Goal: Book appointment/travel/reservation

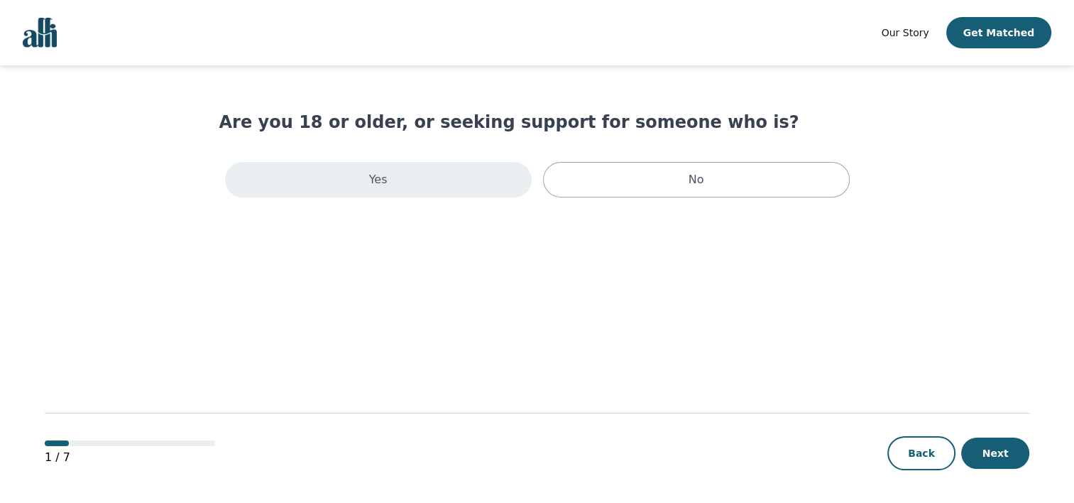
click at [437, 186] on div "Yes" at bounding box center [378, 180] width 307 height 36
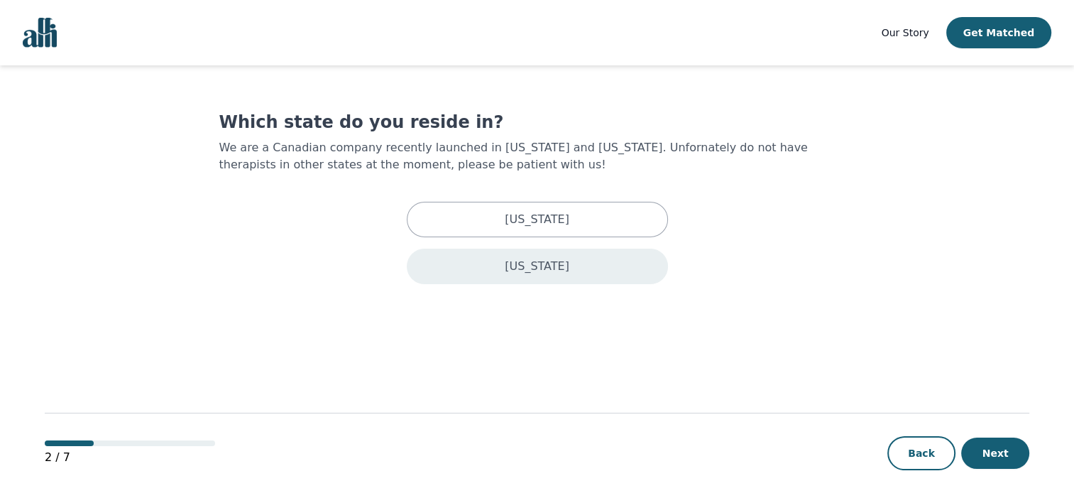
click at [528, 274] on div "[US_STATE]" at bounding box center [537, 267] width 261 height 36
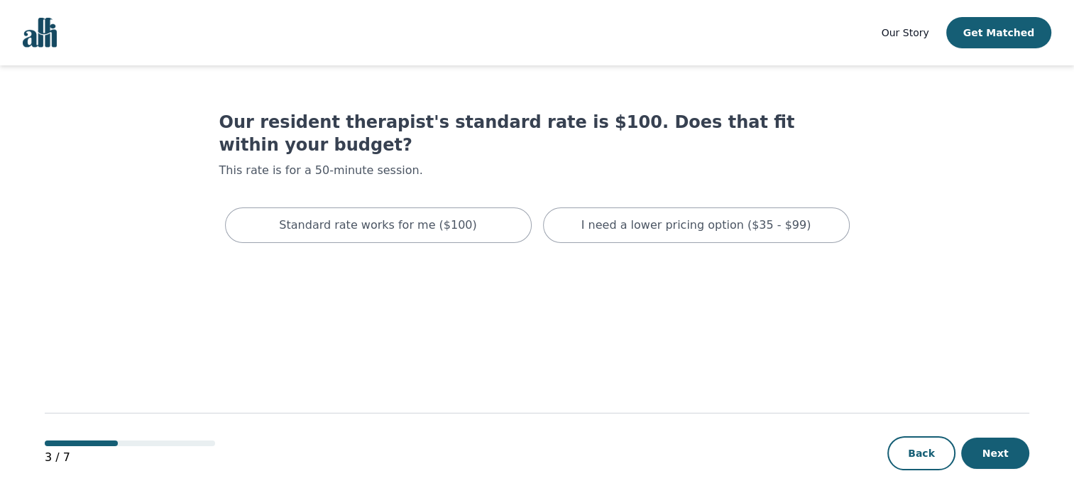
click at [489, 207] on div "Standard rate works for me ($100)" at bounding box center [378, 225] width 307 height 36
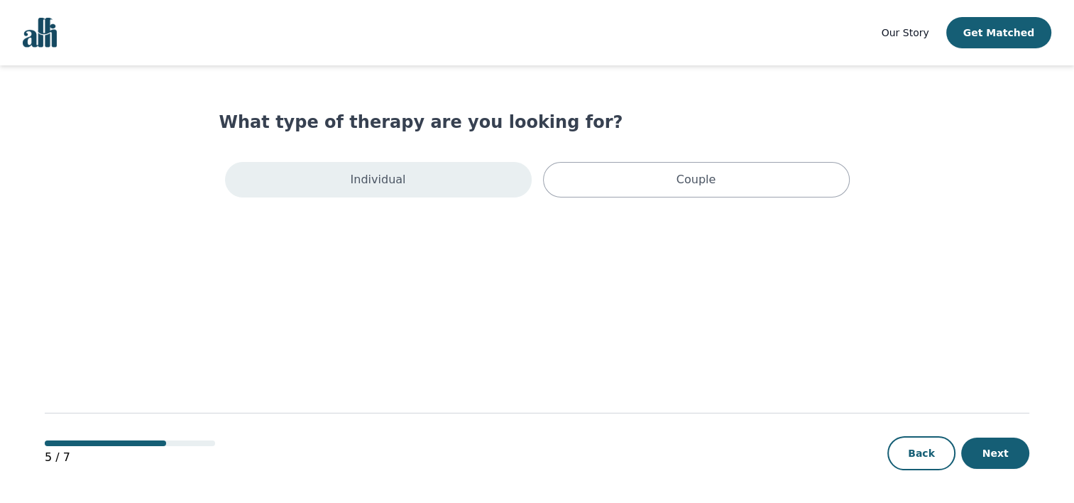
click at [472, 174] on div "Individual" at bounding box center [378, 180] width 307 height 36
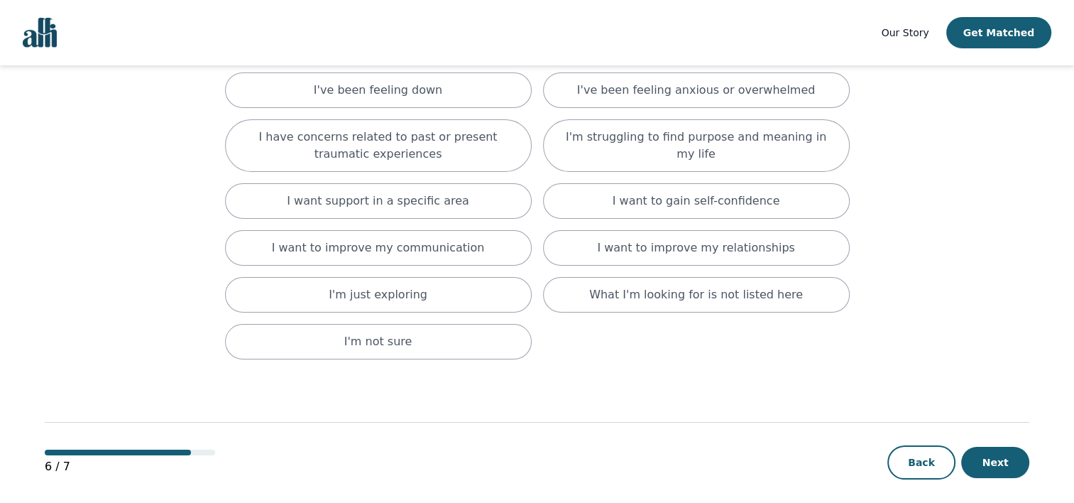
scroll to position [167, 0]
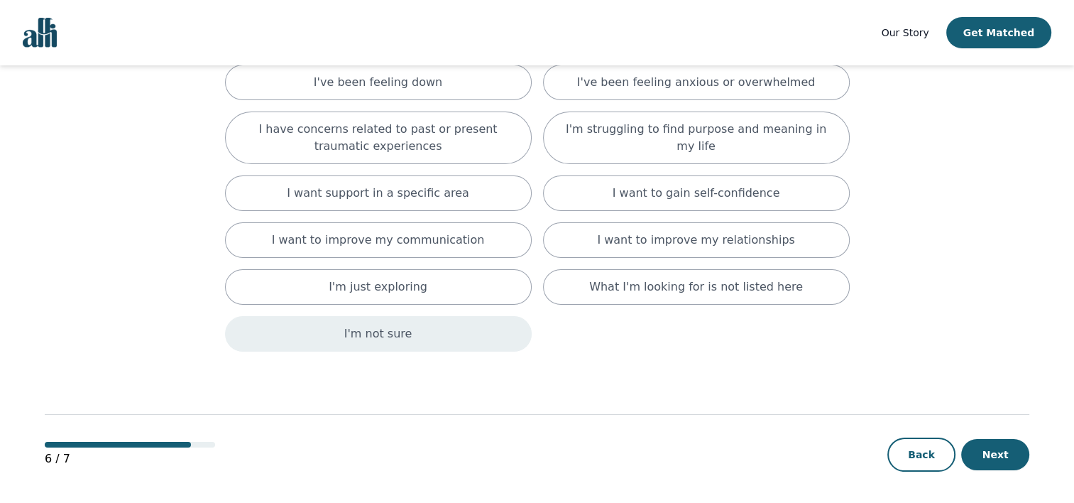
click at [489, 337] on div "I'm not sure" at bounding box center [378, 334] width 307 height 36
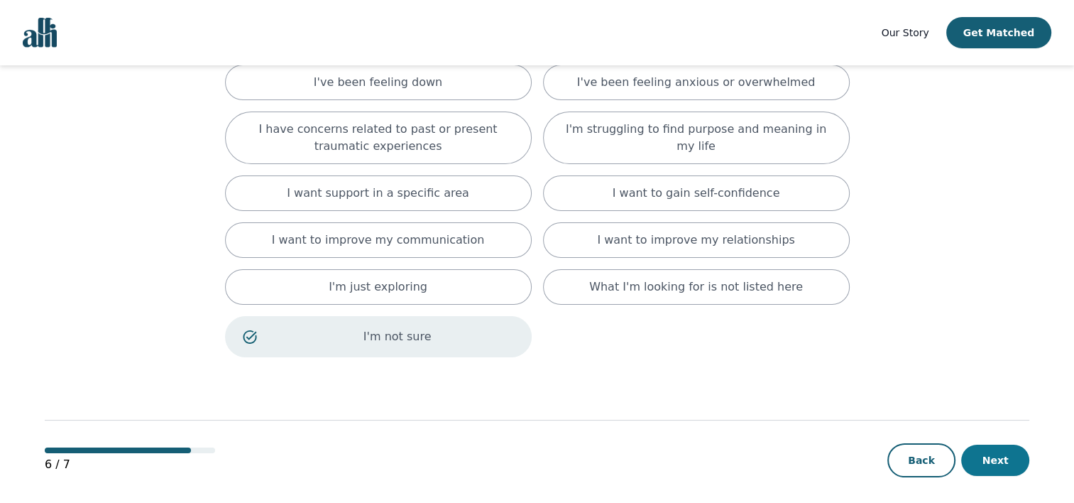
click at [1010, 463] on button "Next" at bounding box center [995, 460] width 68 height 31
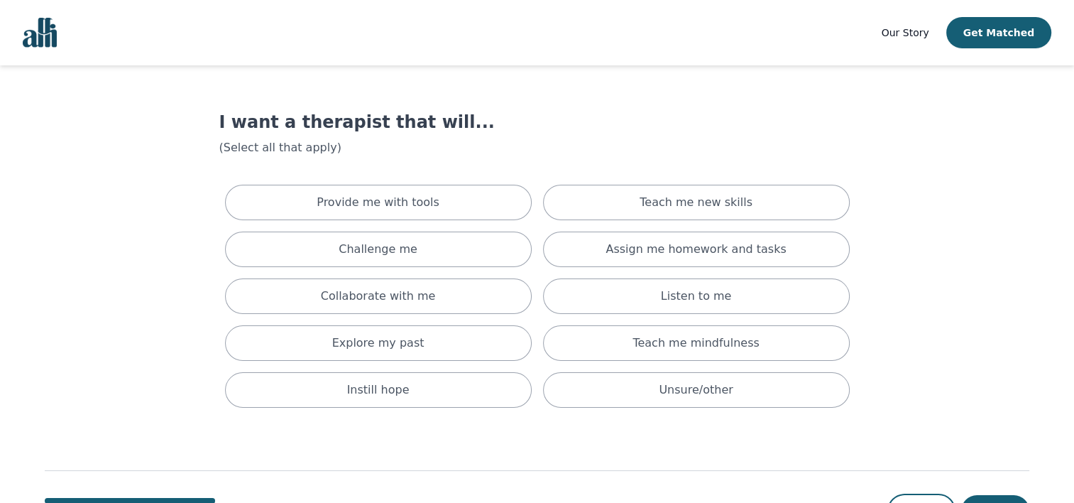
click at [452, 189] on div "Provide me with tools" at bounding box center [378, 203] width 307 height 36
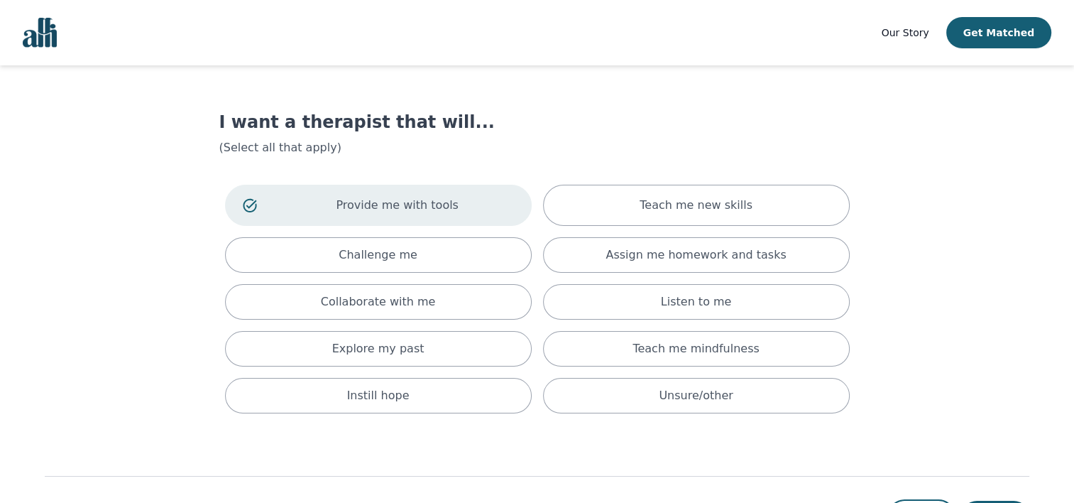
scroll to position [62, 0]
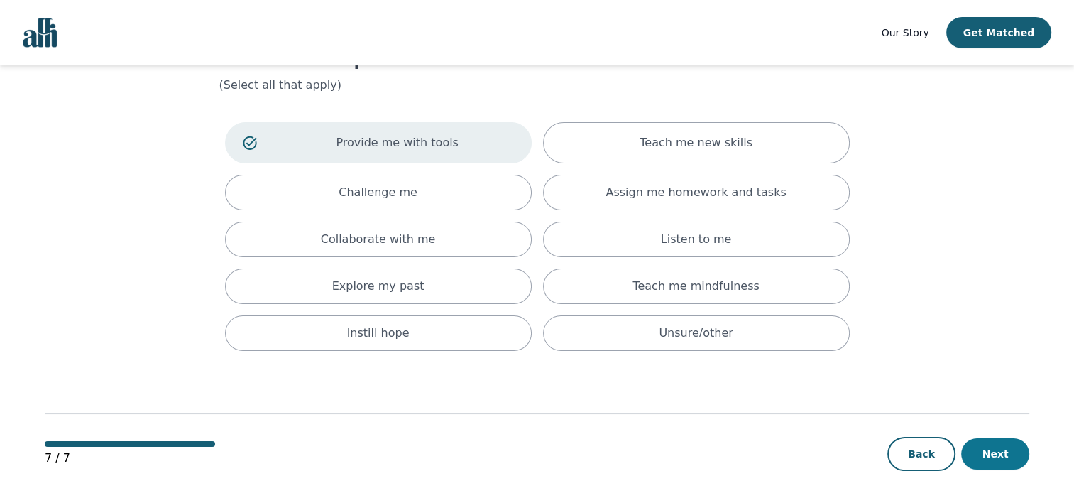
click at [1005, 447] on button "Next" at bounding box center [995, 453] width 68 height 31
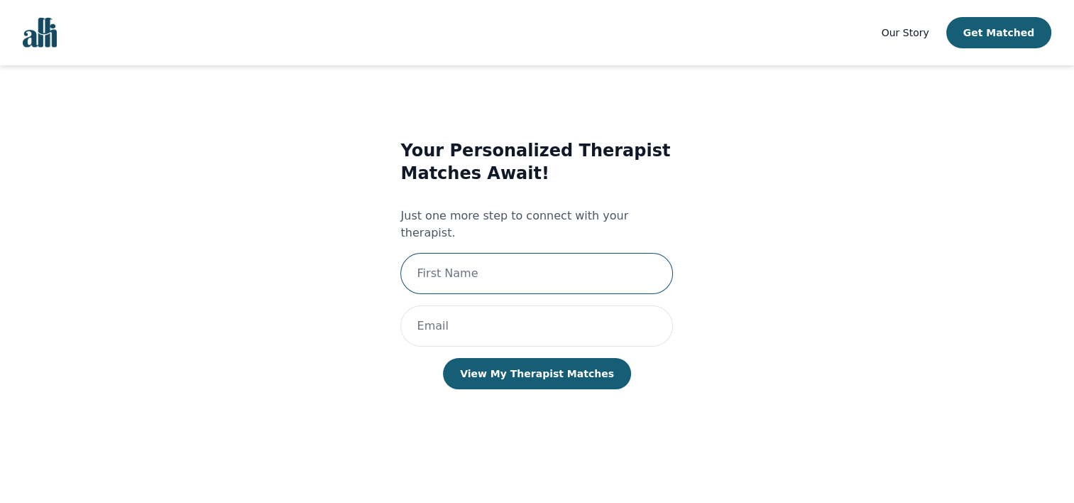
click at [496, 253] on input "text" at bounding box center [536, 273] width 273 height 41
type input "Brook"
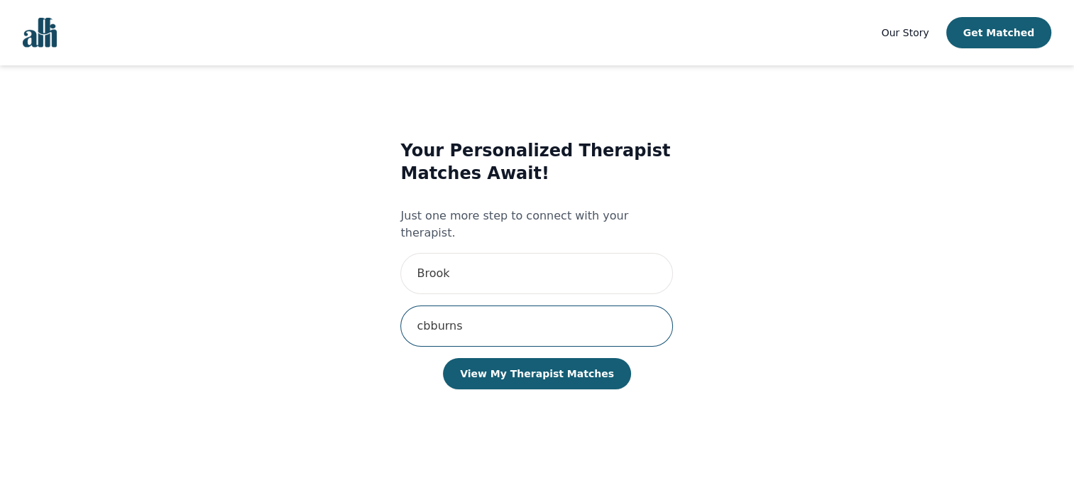
type input "[EMAIL_ADDRESS][DOMAIN_NAME]"
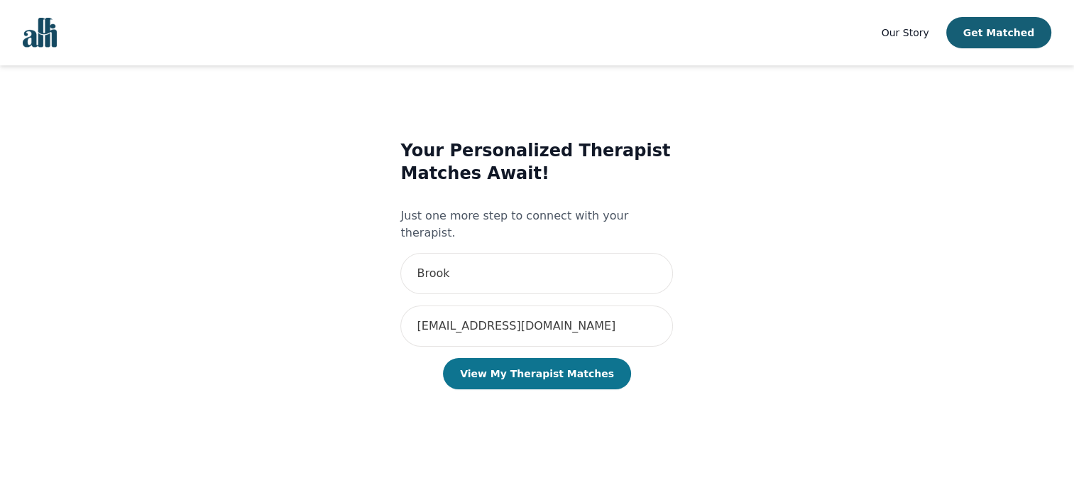
click at [508, 362] on button "View My Therapist Matches" at bounding box center [537, 373] width 188 height 31
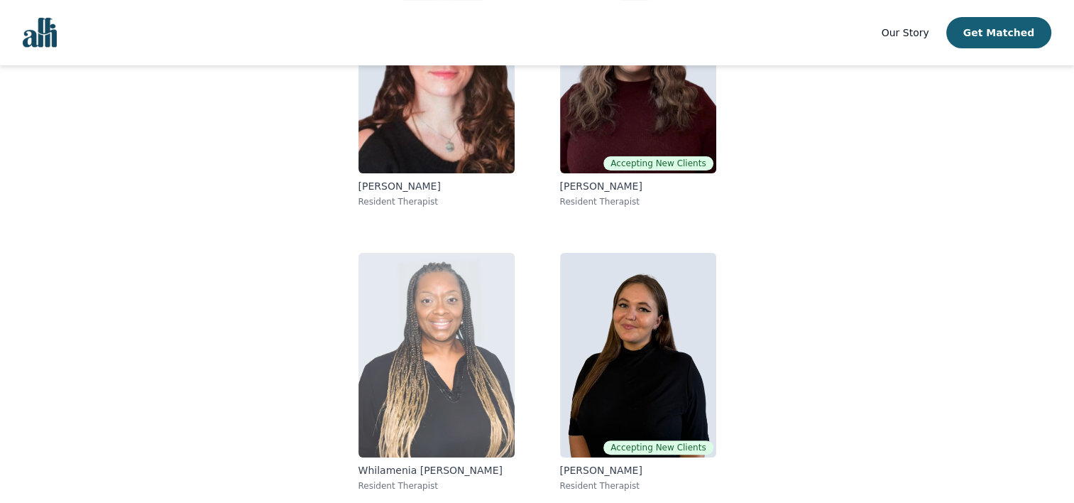
click at [437, 373] on img at bounding box center [437, 355] width 156 height 205
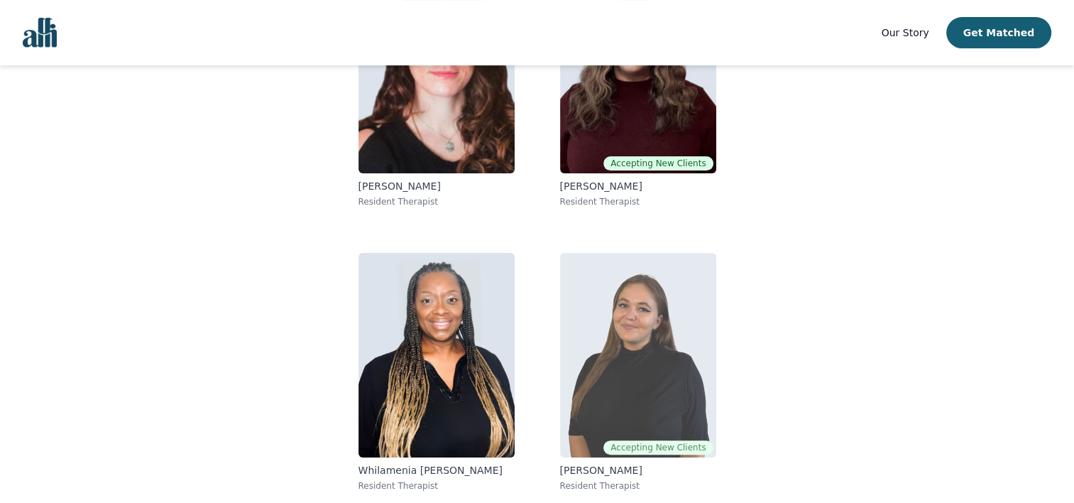
click at [645, 351] on img at bounding box center [638, 355] width 156 height 205
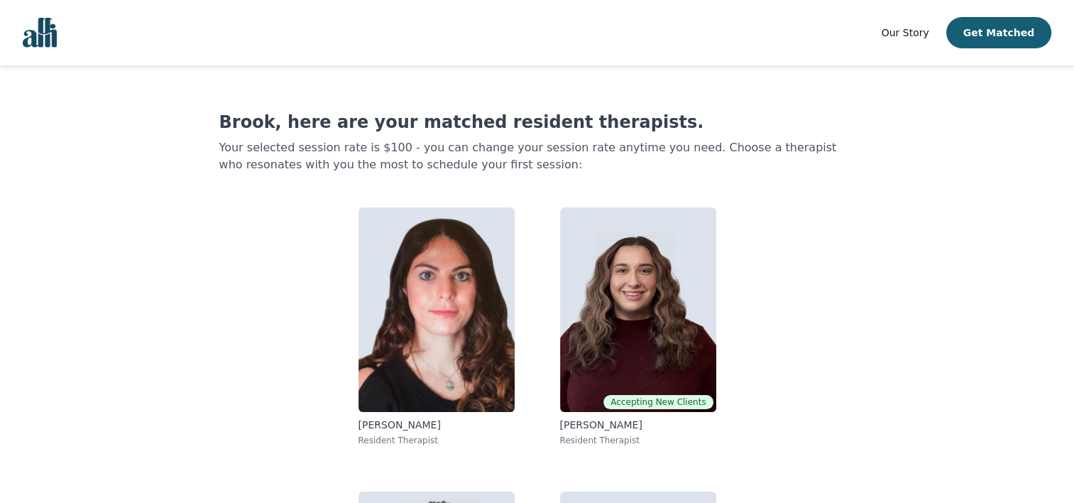
scroll to position [64, 0]
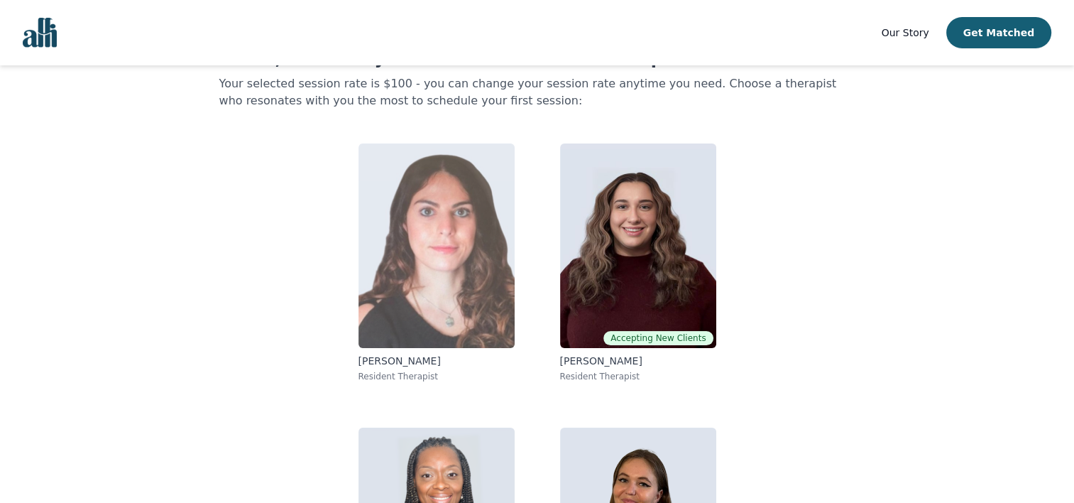
click at [455, 231] on img at bounding box center [437, 245] width 156 height 205
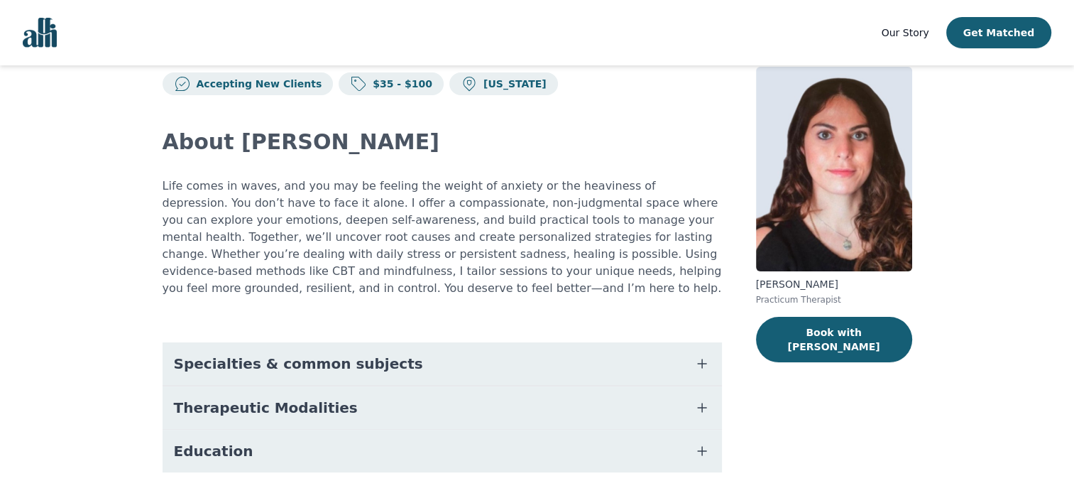
scroll to position [70, 0]
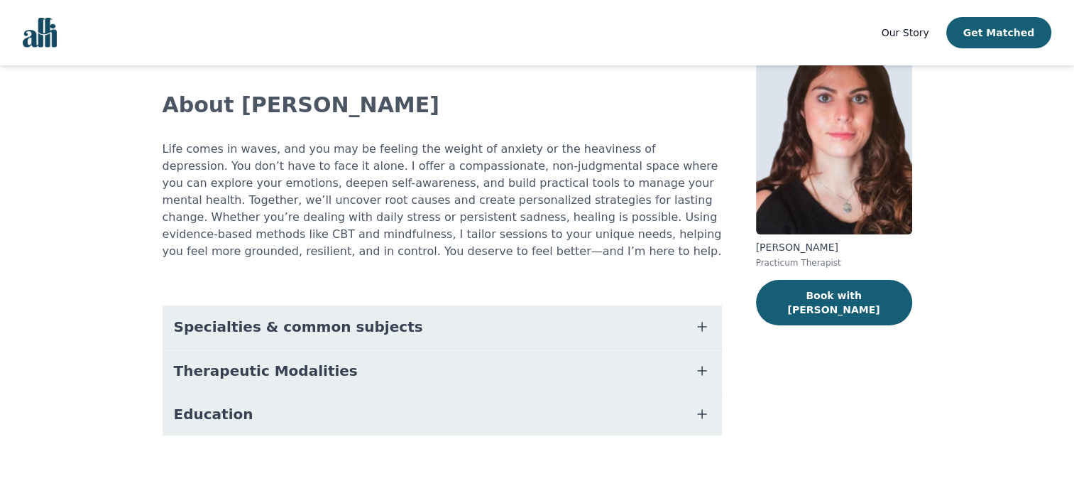
scroll to position [64, 0]
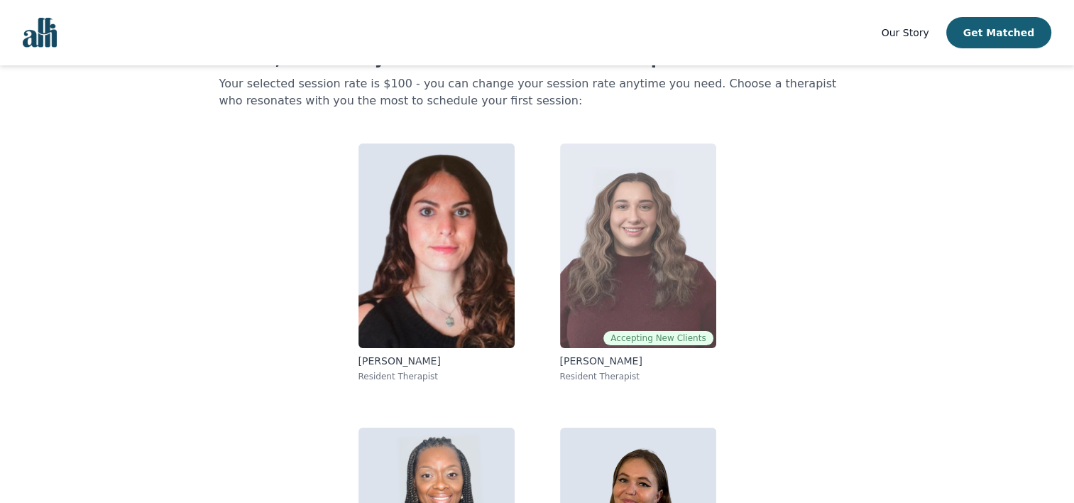
click at [637, 224] on img at bounding box center [638, 245] width 156 height 205
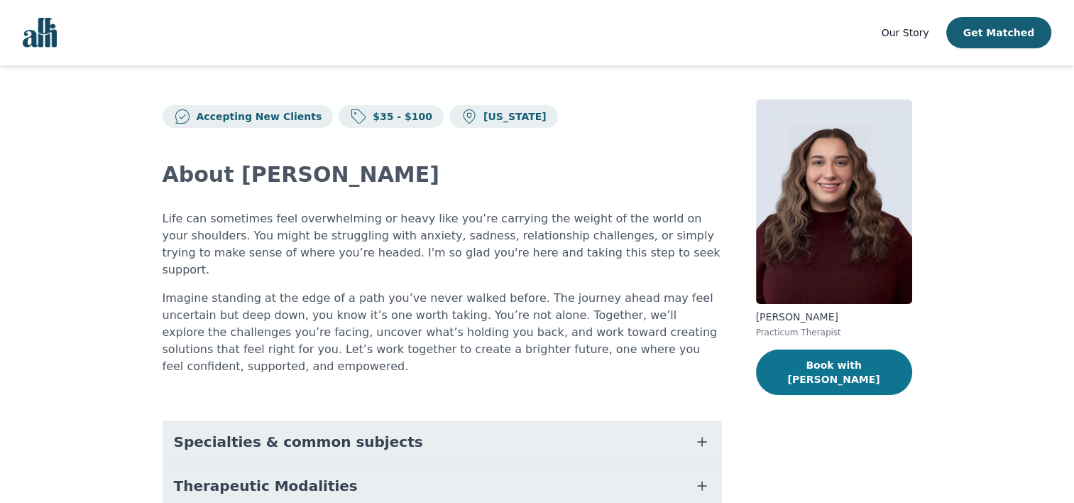
click at [846, 364] on button "Book with [PERSON_NAME]" at bounding box center [834, 371] width 156 height 45
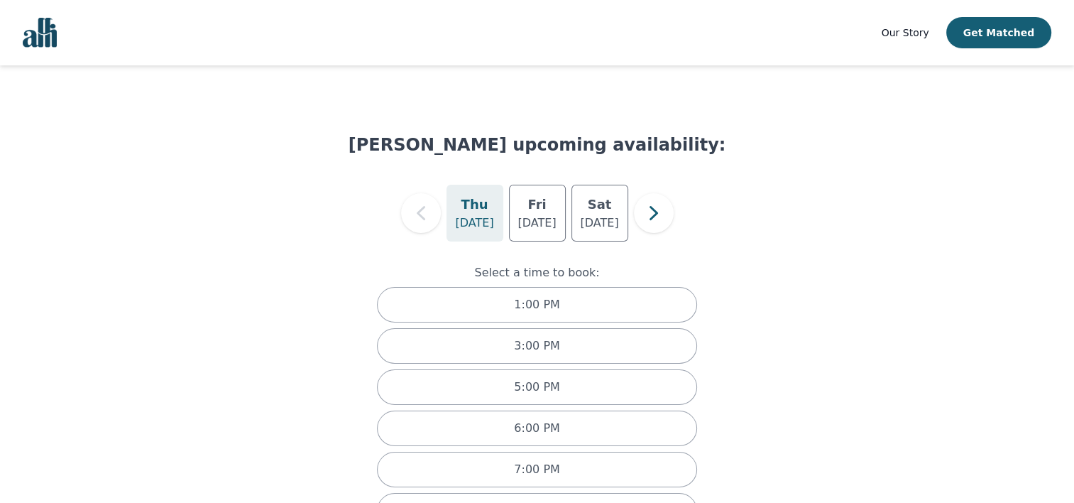
scroll to position [52, 0]
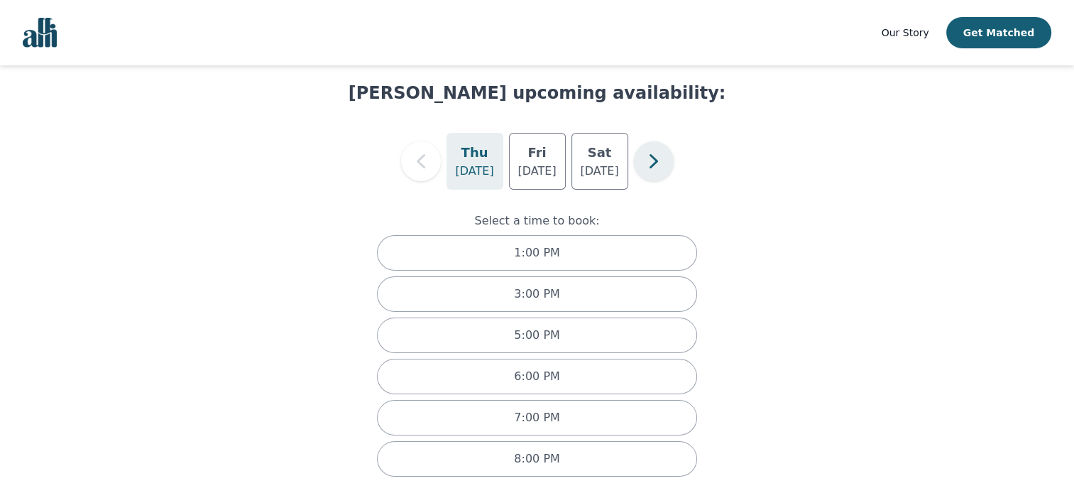
click at [657, 155] on icon "button" at bounding box center [654, 161] width 28 height 28
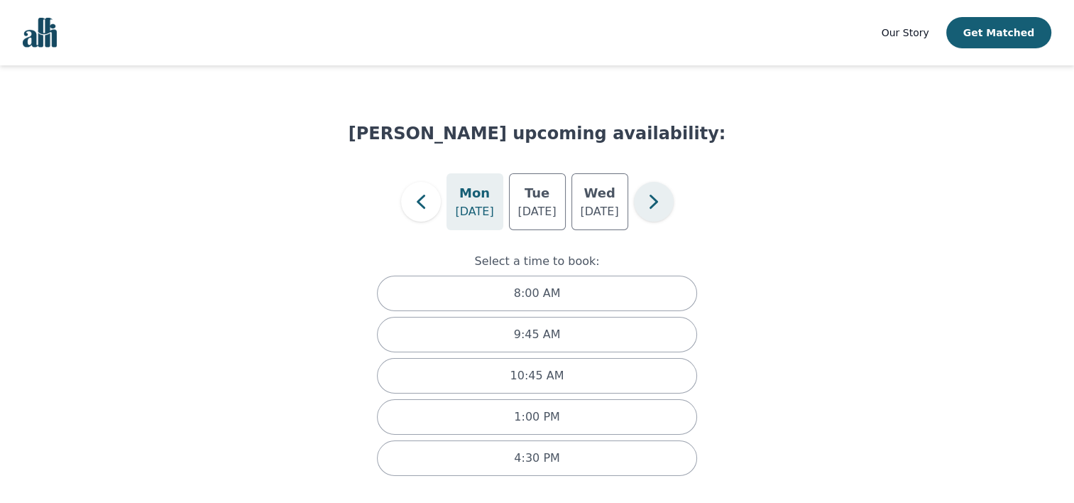
click at [650, 190] on icon "button" at bounding box center [654, 201] width 28 height 28
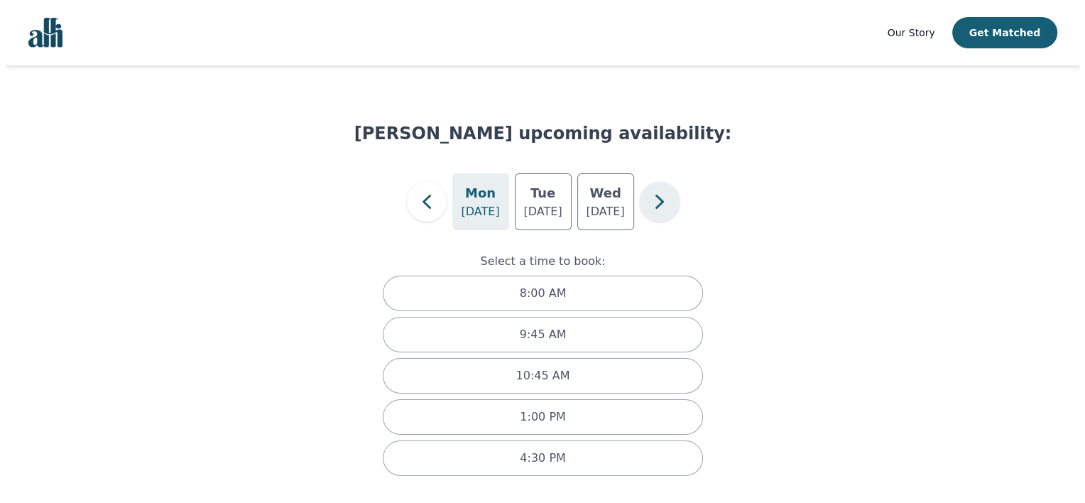
scroll to position [0, 0]
